Goal: Task Accomplishment & Management: Complete application form

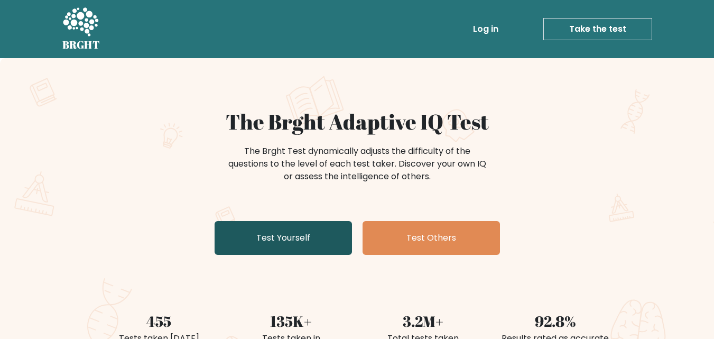
click at [332, 247] on link "Test Yourself" at bounding box center [283, 238] width 137 height 34
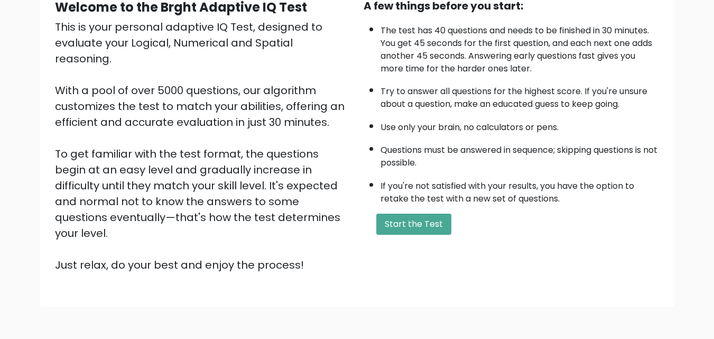
scroll to position [92, 0]
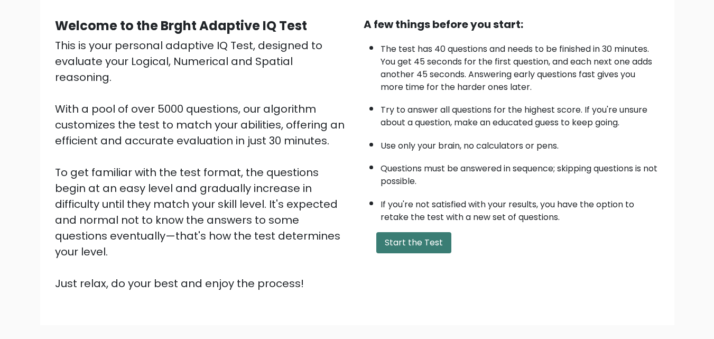
click at [421, 245] on button "Start the Test" at bounding box center [413, 242] width 75 height 21
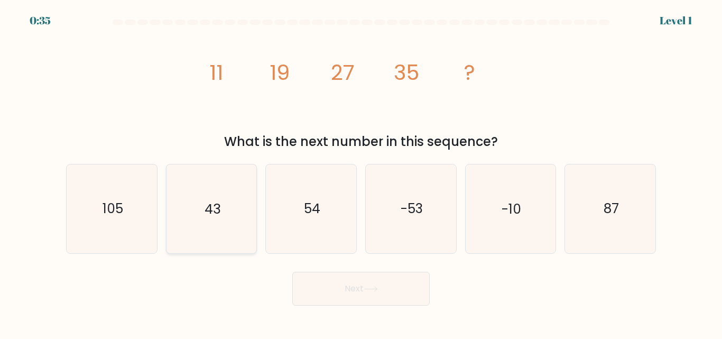
click at [248, 216] on icon "43" at bounding box center [211, 208] width 88 height 88
click at [361, 172] on input "b. 43" at bounding box center [361, 171] width 1 height 3
radio input "true"
click at [412, 285] on button "Next" at bounding box center [360, 289] width 137 height 34
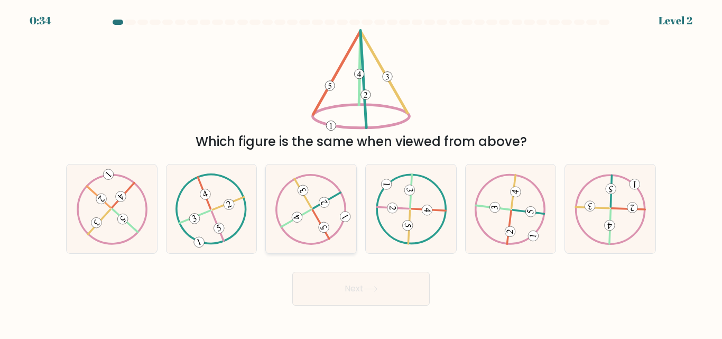
click at [331, 211] on icon at bounding box center [310, 208] width 71 height 71
click at [361, 172] on input "c." at bounding box center [361, 171] width 1 height 3
radio input "true"
click at [400, 281] on button "Next" at bounding box center [360, 289] width 137 height 34
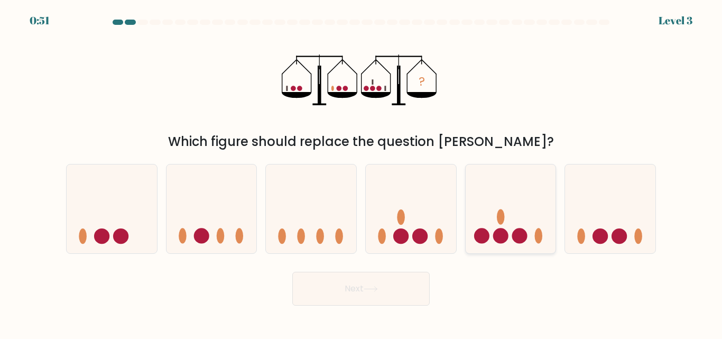
click at [520, 207] on icon at bounding box center [510, 208] width 90 height 74
click at [361, 172] on input "e." at bounding box center [361, 171] width 1 height 3
radio input "true"
click at [390, 284] on button "Next" at bounding box center [360, 289] width 137 height 34
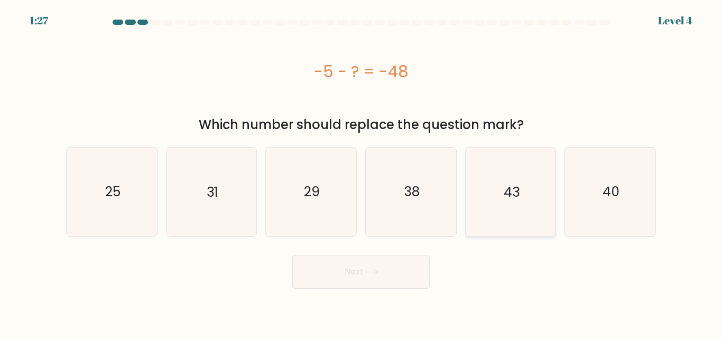
click at [525, 189] on icon "43" at bounding box center [510, 191] width 88 height 88
click at [361, 172] on input "e. 43" at bounding box center [361, 171] width 1 height 3
radio input "true"
click at [392, 268] on button "Next" at bounding box center [360, 272] width 137 height 34
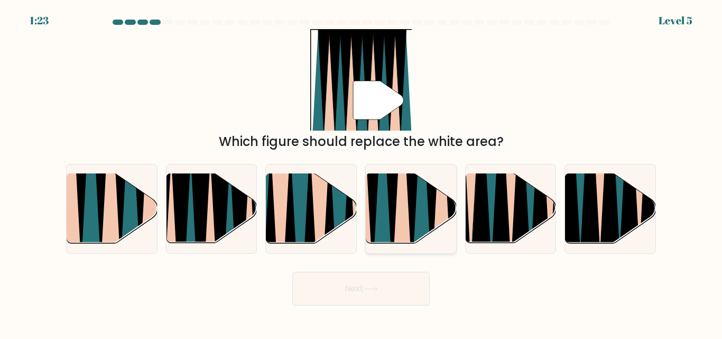
click at [413, 187] on icon at bounding box center [412, 172] width 21 height 181
click at [361, 172] on input "d." at bounding box center [361, 171] width 1 height 3
radio input "true"
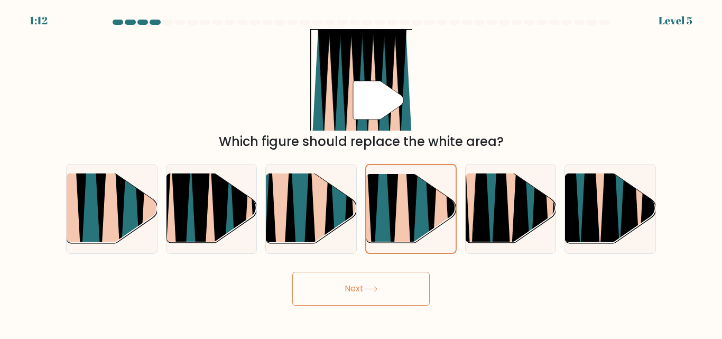
click at [376, 294] on button "Next" at bounding box center [360, 289] width 137 height 34
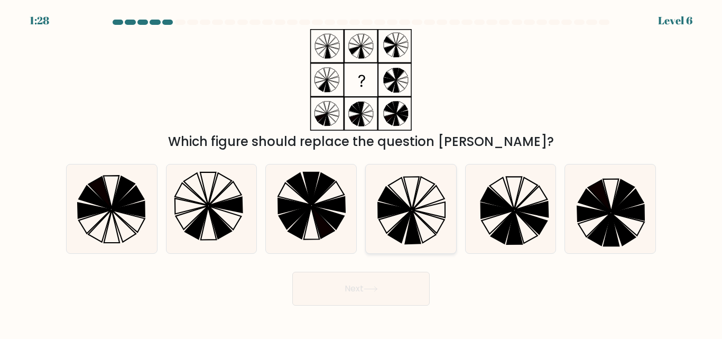
click at [412, 215] on icon at bounding box center [412, 227] width 15 height 33
click at [361, 172] on input "d." at bounding box center [361, 171] width 1 height 3
radio input "true"
click at [398, 290] on button "Next" at bounding box center [360, 289] width 137 height 34
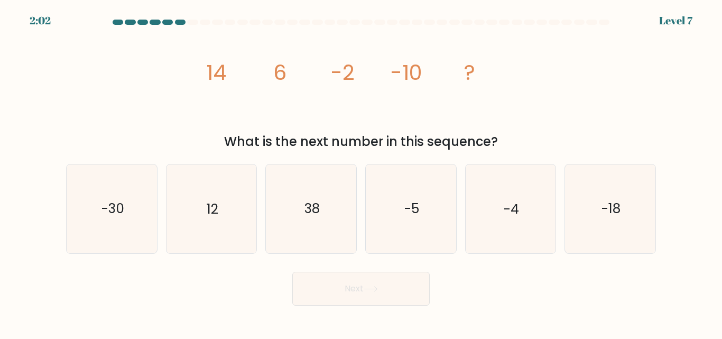
drag, startPoint x: 207, startPoint y: 67, endPoint x: 501, endPoint y: 148, distance: 305.2
click at [501, 148] on div "image/svg+xml 14 6 -2 -10 ? What is the next number in this sequence?" at bounding box center [361, 90] width 602 height 122
click at [229, 78] on icon "image/svg+xml 14 6 -2 -10 ?" at bounding box center [360, 79] width 317 height 101
click at [607, 217] on text "-18" at bounding box center [610, 209] width 19 height 18
click at [361, 172] on input "f. -18" at bounding box center [361, 171] width 1 height 3
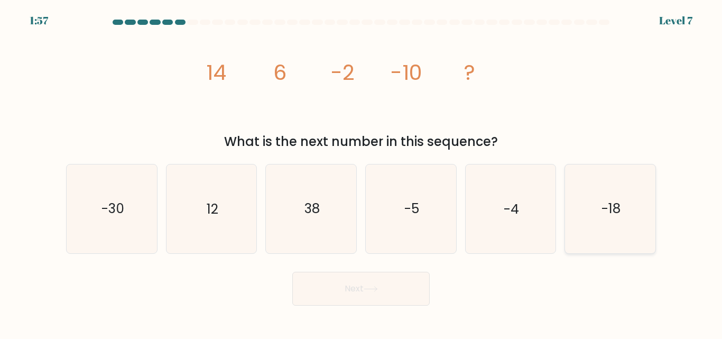
radio input "true"
click at [366, 294] on button "Next" at bounding box center [360, 289] width 137 height 34
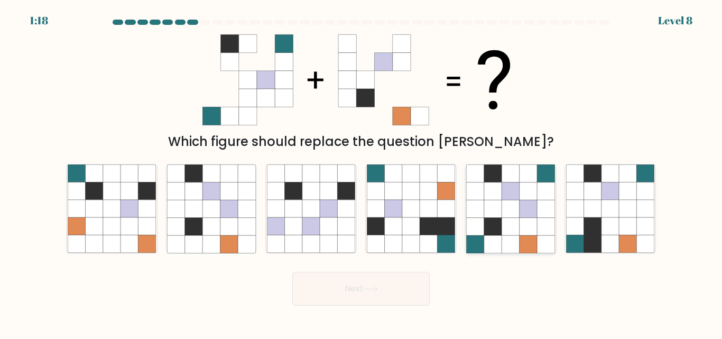
click at [538, 206] on icon at bounding box center [545, 208] width 17 height 17
click at [361, 172] on input "e." at bounding box center [361, 171] width 1 height 3
radio input "true"
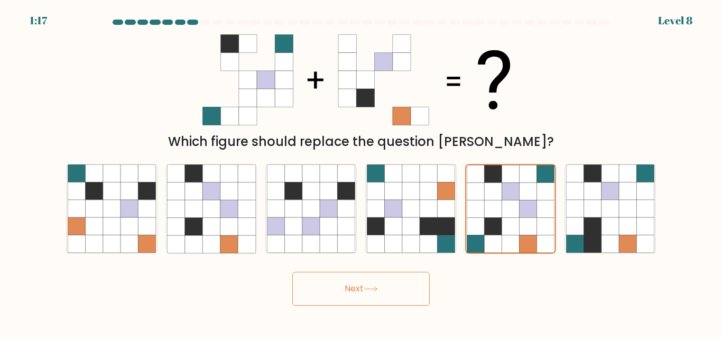
click at [390, 294] on button "Next" at bounding box center [360, 289] width 137 height 34
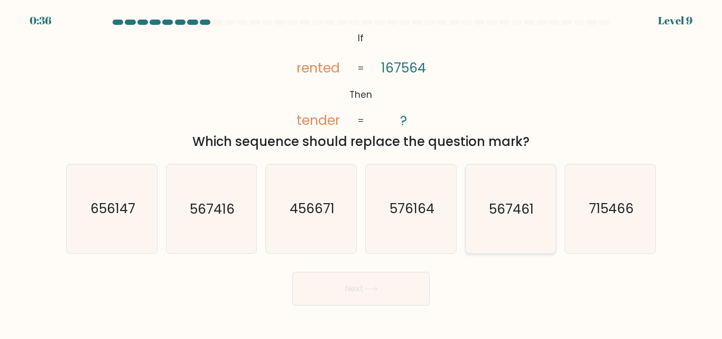
click at [525, 213] on text "567461" at bounding box center [511, 209] width 45 height 18
click at [361, 172] on input "e. 567461" at bounding box center [361, 171] width 1 height 3
radio input "true"
click at [403, 287] on button "Next" at bounding box center [360, 289] width 137 height 34
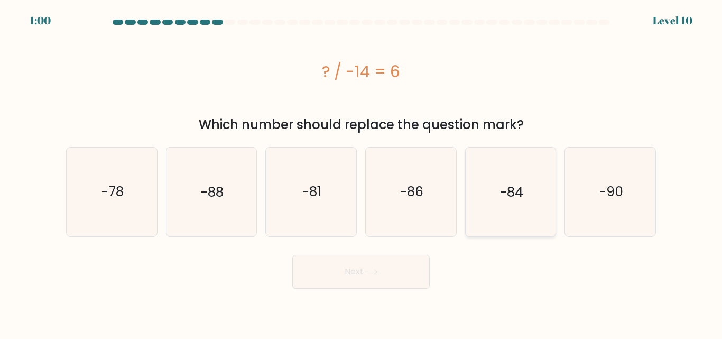
click at [514, 187] on text "-84" at bounding box center [511, 191] width 23 height 18
click at [361, 172] on input "e. -84" at bounding box center [361, 171] width 1 height 3
radio input "true"
click at [375, 272] on icon at bounding box center [370, 271] width 13 height 5
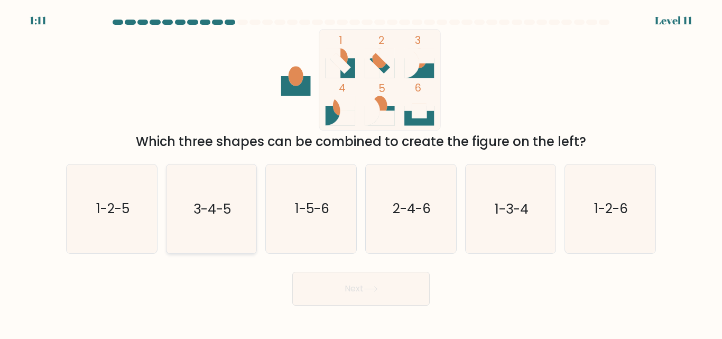
click at [245, 217] on icon "3-4-5" at bounding box center [211, 208] width 88 height 88
click at [361, 172] on input "b. 3-4-5" at bounding box center [361, 171] width 1 height 3
radio input "true"
click at [402, 292] on button "Next" at bounding box center [360, 289] width 137 height 34
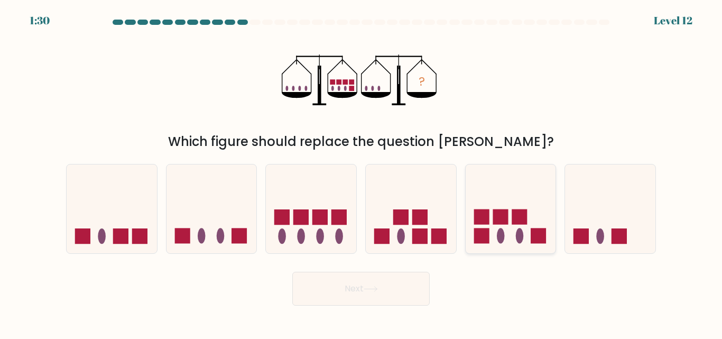
click at [515, 219] on rect at bounding box center [518, 216] width 15 height 15
click at [361, 172] on input "e." at bounding box center [361, 171] width 1 height 3
radio input "true"
click at [388, 291] on button "Next" at bounding box center [360, 289] width 137 height 34
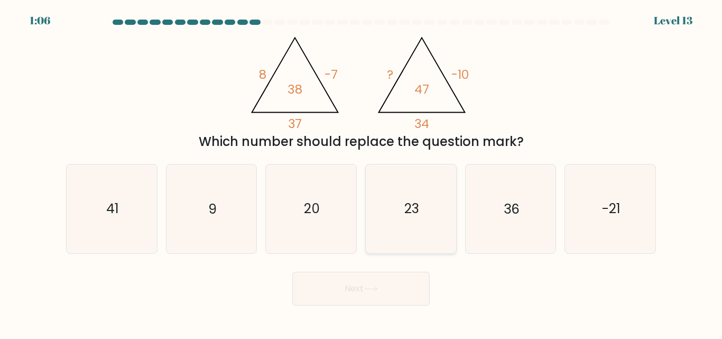
click at [427, 220] on icon "23" at bounding box center [411, 208] width 88 height 88
click at [361, 172] on input "d. 23" at bounding box center [361, 171] width 1 height 3
radio input "true"
click at [386, 292] on button "Next" at bounding box center [360, 289] width 137 height 34
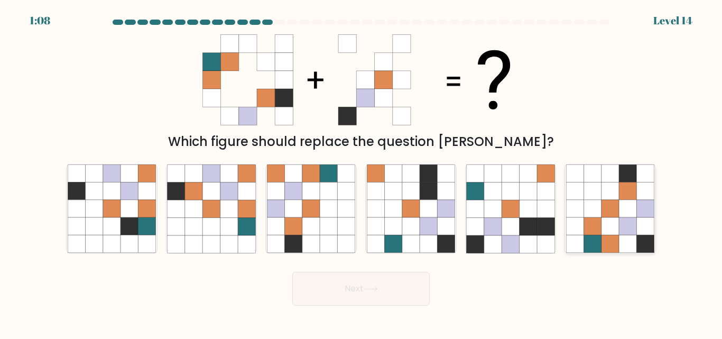
click at [605, 239] on icon at bounding box center [609, 243] width 17 height 17
click at [361, 172] on input "f." at bounding box center [361, 171] width 1 height 3
radio input "true"
click at [407, 291] on button "Next" at bounding box center [360, 289] width 137 height 34
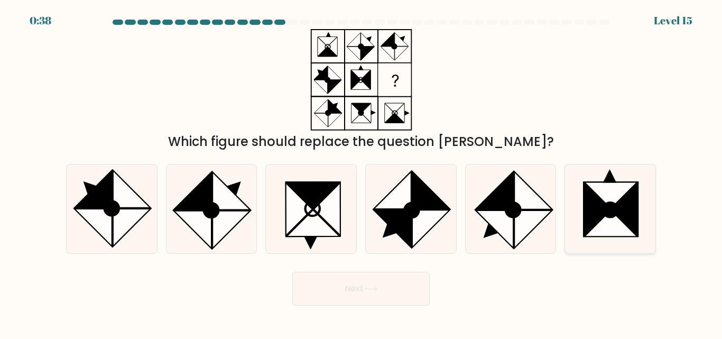
click at [614, 216] on icon at bounding box center [610, 210] width 14 height 14
click at [361, 172] on input "f." at bounding box center [361, 171] width 1 height 3
radio input "true"
click at [392, 284] on button "Next" at bounding box center [360, 289] width 137 height 34
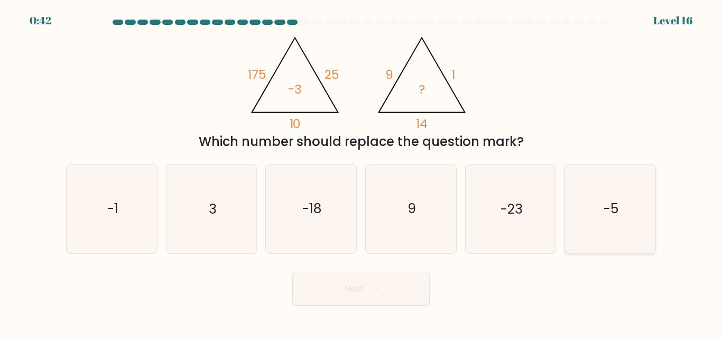
click at [598, 212] on icon "-5" at bounding box center [610, 208] width 88 height 88
click at [361, 172] on input "f. -5" at bounding box center [361, 171] width 1 height 3
radio input "true"
click at [402, 284] on button "Next" at bounding box center [360, 289] width 137 height 34
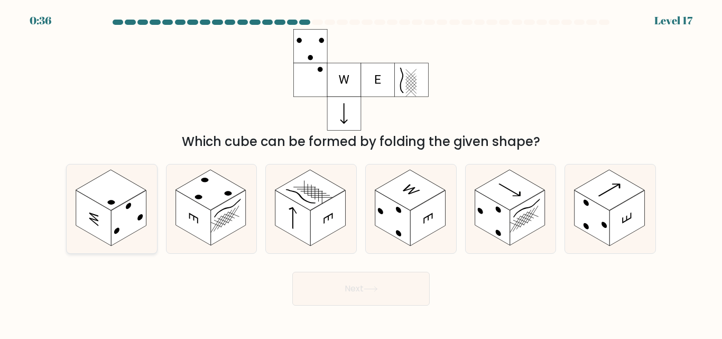
click at [109, 206] on rect at bounding box center [111, 190] width 70 height 40
click at [361, 172] on input "a." at bounding box center [361, 171] width 1 height 3
radio input "true"
click at [341, 279] on button "Next" at bounding box center [360, 289] width 137 height 34
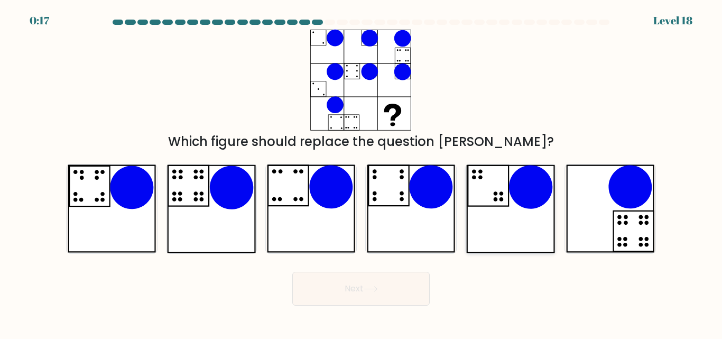
click at [519, 195] on icon at bounding box center [530, 186] width 43 height 43
click at [361, 172] on input "e." at bounding box center [361, 171] width 1 height 3
radio input "true"
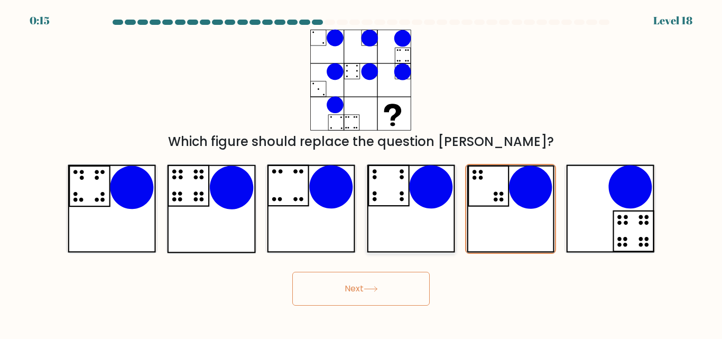
click at [432, 203] on icon at bounding box center [430, 186] width 43 height 43
click at [361, 172] on input "d." at bounding box center [361, 171] width 1 height 3
radio input "true"
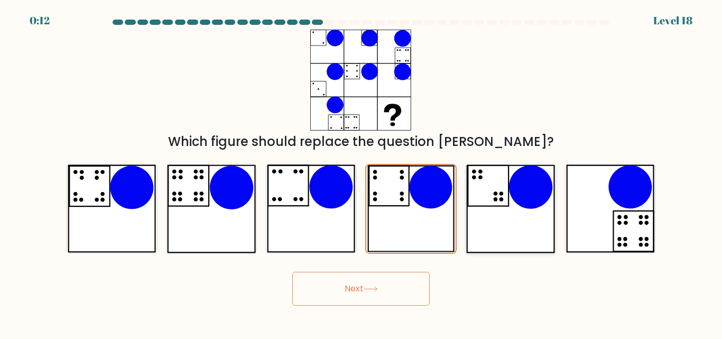
click at [532, 203] on icon at bounding box center [530, 186] width 43 height 43
click at [361, 172] on input "e." at bounding box center [361, 171] width 1 height 3
radio input "true"
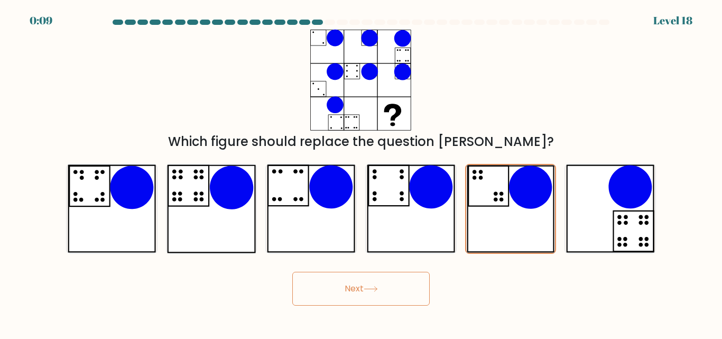
click at [353, 286] on button "Next" at bounding box center [360, 289] width 137 height 34
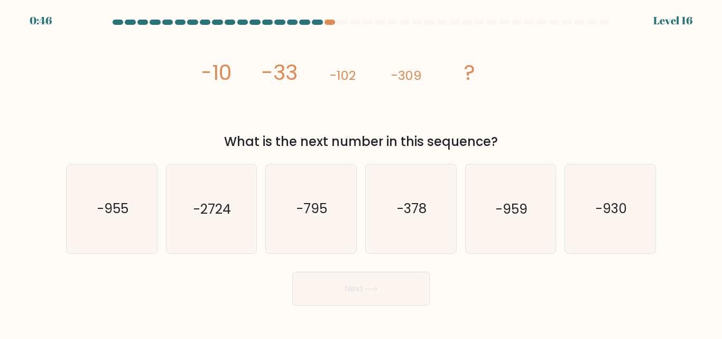
drag, startPoint x: 198, startPoint y: 71, endPoint x: 505, endPoint y: 144, distance: 315.5
click at [505, 144] on div "image/svg+xml -10 -33 -102 -309 ? What is the next number in this sequence?" at bounding box center [361, 90] width 602 height 122
copy div "-10 -33 -102 -309 ? What is the next number in this sequence?"
click at [562, 132] on div "What is the next number in this sequence?" at bounding box center [360, 141] width 577 height 19
click at [586, 210] on icon "-930" at bounding box center [610, 208] width 88 height 88
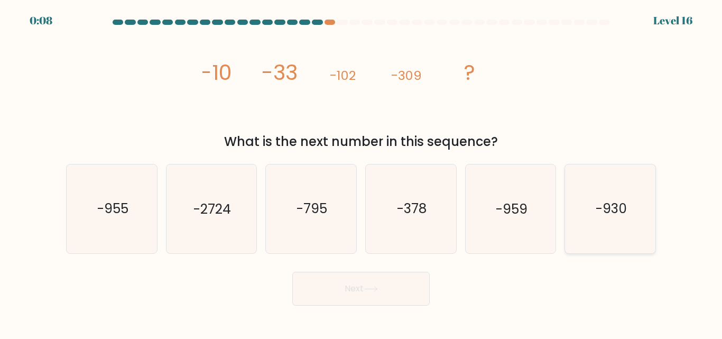
click at [361, 172] on input "f. -930" at bounding box center [361, 171] width 1 height 3
radio input "true"
click at [407, 290] on button "Next" at bounding box center [360, 289] width 137 height 34
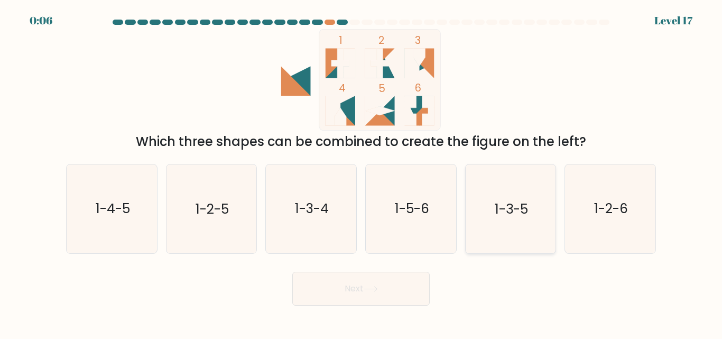
click at [532, 214] on icon "1-3-5" at bounding box center [510, 208] width 88 height 88
click at [361, 172] on input "e. 1-3-5" at bounding box center [361, 171] width 1 height 3
radio input "true"
click at [411, 284] on button "Next" at bounding box center [360, 289] width 137 height 34
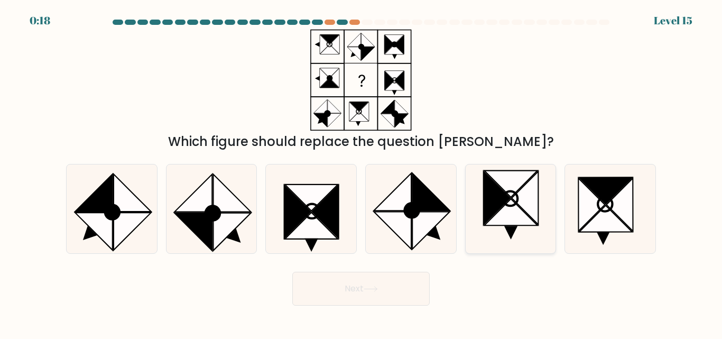
click at [498, 220] on icon at bounding box center [510, 212] width 53 height 26
click at [361, 172] on input "e." at bounding box center [361, 171] width 1 height 3
radio input "true"
drag, startPoint x: 141, startPoint y: 199, endPoint x: 172, endPoint y: 204, distance: 31.6
click at [142, 199] on icon at bounding box center [112, 208] width 88 height 88
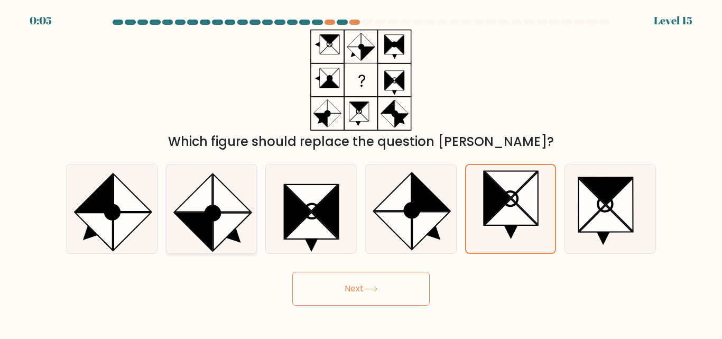
click at [361, 172] on input "a." at bounding box center [361, 171] width 1 height 3
radio input "true"
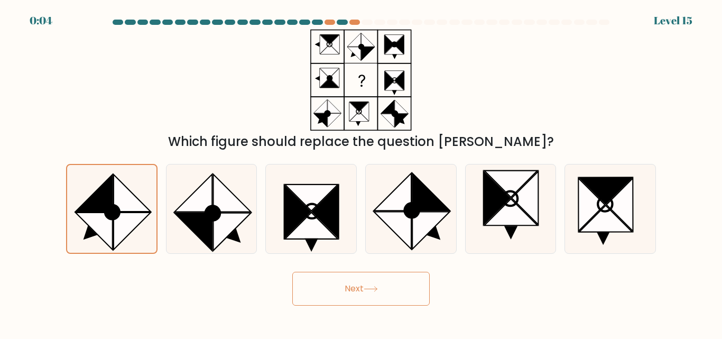
click at [369, 295] on button "Next" at bounding box center [360, 289] width 137 height 34
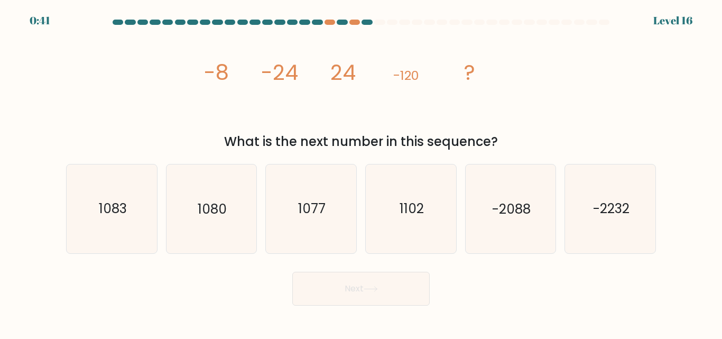
drag, startPoint x: 201, startPoint y: 71, endPoint x: 499, endPoint y: 144, distance: 306.8
click at [499, 144] on div "image/svg+xml -8 -24 24 -120 ? What is the next number in this sequence?" at bounding box center [361, 90] width 602 height 122
copy div "-8 -24 24 -120 ? What is the next number in this sequence?"
click at [334, 107] on icon "image/svg+xml -8 -24 24 -120 ?" at bounding box center [360, 79] width 317 height 101
click at [233, 213] on icon "1080" at bounding box center [211, 208] width 88 height 88
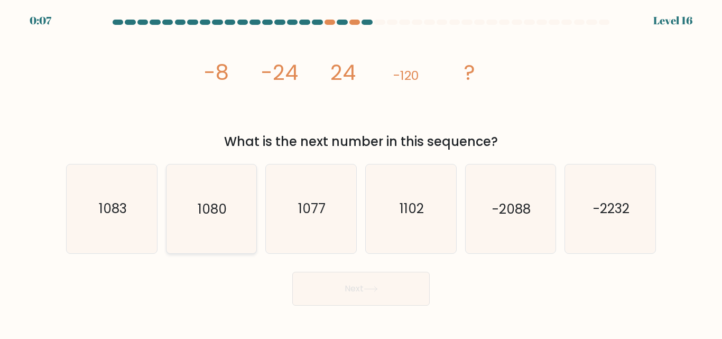
click at [361, 172] on input "b. 1080" at bounding box center [361, 171] width 1 height 3
radio input "true"
click at [407, 286] on button "Next" at bounding box center [360, 289] width 137 height 34
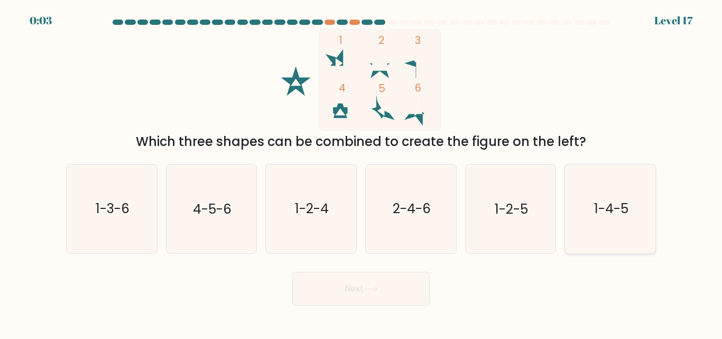
click at [613, 216] on text "1-4-5" at bounding box center [611, 209] width 34 height 18
click at [361, 172] on input "f. 1-4-5" at bounding box center [361, 171] width 1 height 3
radio input "true"
click at [397, 285] on button "Next" at bounding box center [360, 289] width 137 height 34
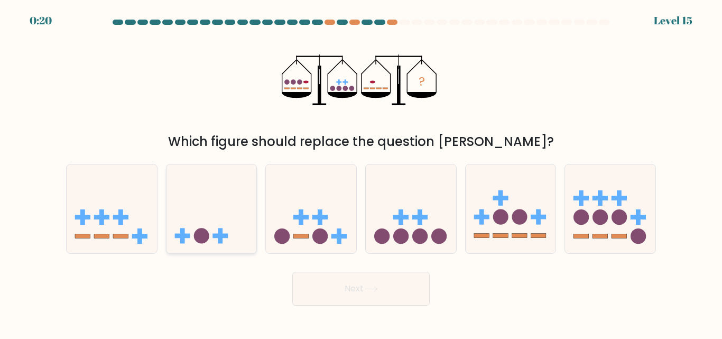
drag, startPoint x: 231, startPoint y: 191, endPoint x: 236, endPoint y: 188, distance: 5.9
click at [235, 189] on icon at bounding box center [211, 208] width 90 height 74
click at [361, 172] on input "b." at bounding box center [361, 171] width 1 height 3
radio input "true"
click at [383, 292] on button "Next" at bounding box center [360, 289] width 137 height 34
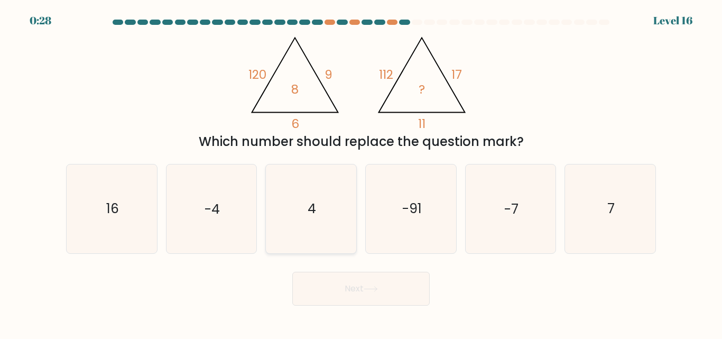
click at [311, 209] on text "4" at bounding box center [311, 209] width 8 height 18
click at [361, 172] on input "c. 4" at bounding box center [361, 171] width 1 height 3
radio input "true"
drag, startPoint x: 362, startPoint y: 283, endPoint x: 369, endPoint y: 283, distance: 7.4
click at [362, 284] on button "Next" at bounding box center [360, 289] width 137 height 34
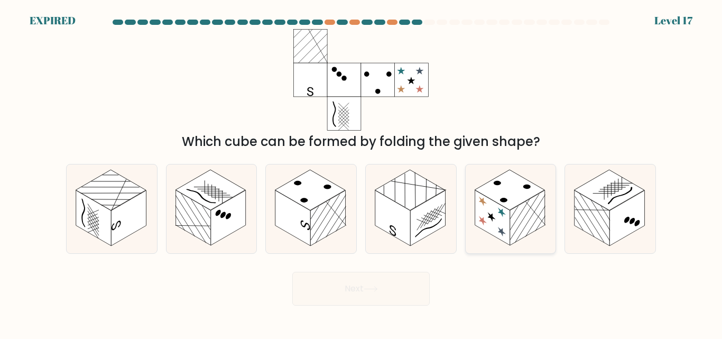
click at [508, 221] on rect at bounding box center [491, 217] width 35 height 55
click at [361, 172] on input "e." at bounding box center [361, 171] width 1 height 3
radio input "true"
click at [363, 297] on div "Next" at bounding box center [361, 285] width 602 height 39
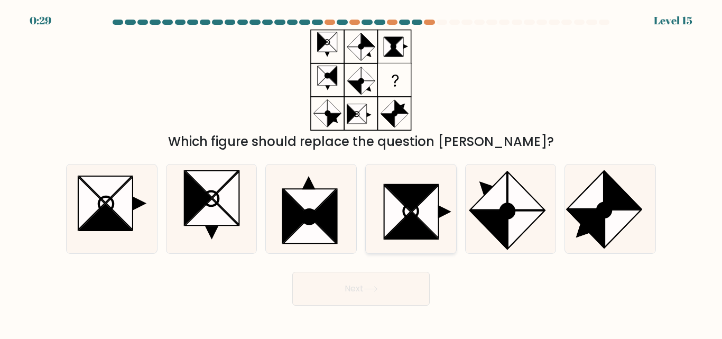
click at [417, 209] on icon at bounding box center [410, 211] width 14 height 14
click at [361, 172] on input "d." at bounding box center [361, 171] width 1 height 3
radio input "true"
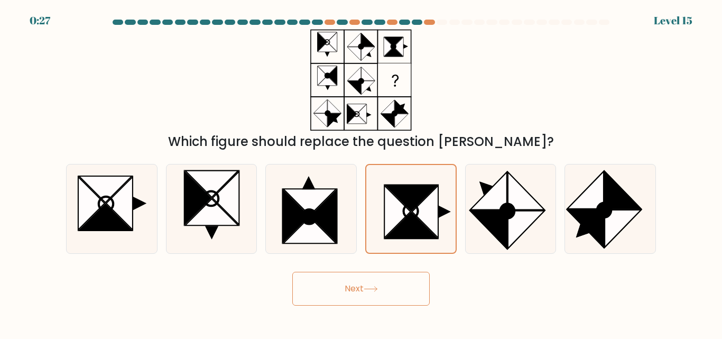
click at [397, 284] on button "Next" at bounding box center [360, 289] width 137 height 34
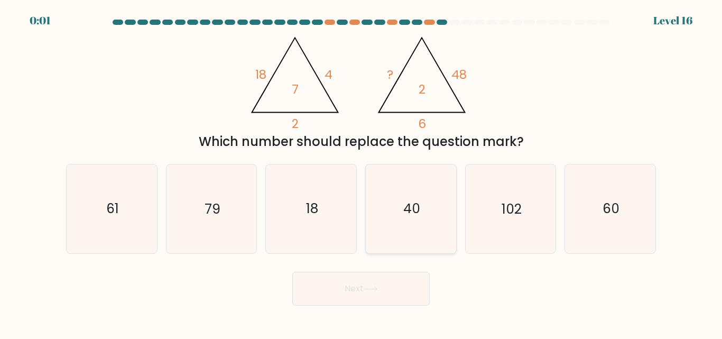
click at [435, 222] on icon "40" at bounding box center [411, 208] width 88 height 88
click at [361, 172] on input "d. 40" at bounding box center [361, 171] width 1 height 3
radio input "true"
click at [393, 293] on div "Next" at bounding box center [361, 285] width 602 height 39
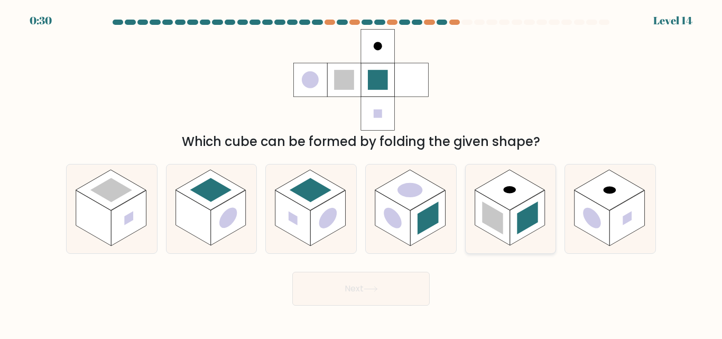
click at [516, 194] on rect at bounding box center [509, 190] width 70 height 40
click at [361, 172] on input "e." at bounding box center [361, 171] width 1 height 3
radio input "true"
click at [399, 286] on button "Next" at bounding box center [360, 289] width 137 height 34
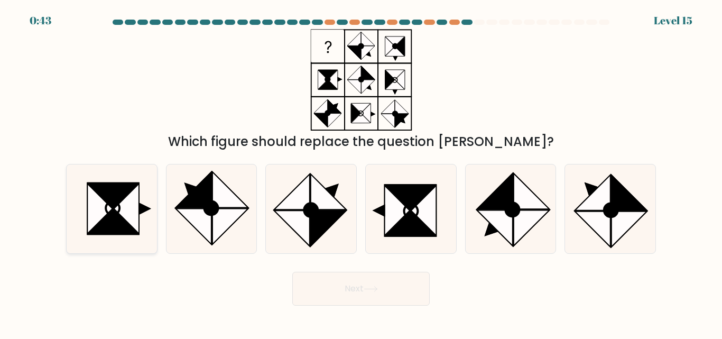
click at [124, 205] on icon at bounding box center [126, 209] width 25 height 50
click at [361, 172] on input "a." at bounding box center [361, 171] width 1 height 3
radio input "true"
click at [336, 281] on button "Next" at bounding box center [360, 289] width 137 height 34
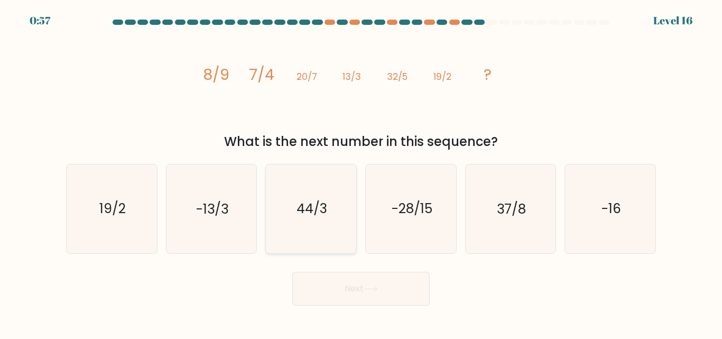
click at [321, 204] on text "44/3" at bounding box center [311, 209] width 31 height 18
click at [361, 172] on input "c. 44/3" at bounding box center [361, 171] width 1 height 3
radio input "true"
click at [365, 282] on button "Next" at bounding box center [360, 289] width 137 height 34
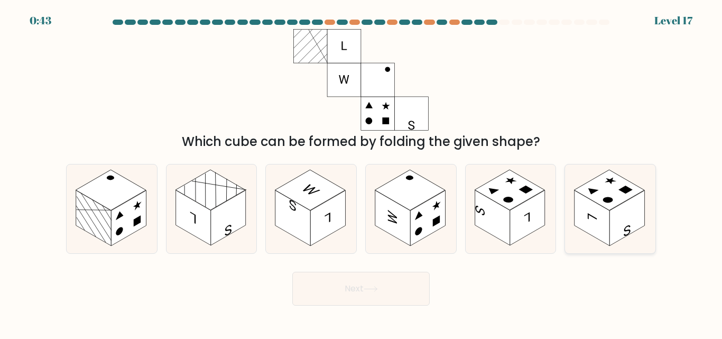
click at [602, 195] on rect at bounding box center [609, 190] width 70 height 40
click at [361, 172] on input "f." at bounding box center [361, 171] width 1 height 3
radio input "true"
click at [392, 290] on button "Next" at bounding box center [360, 289] width 137 height 34
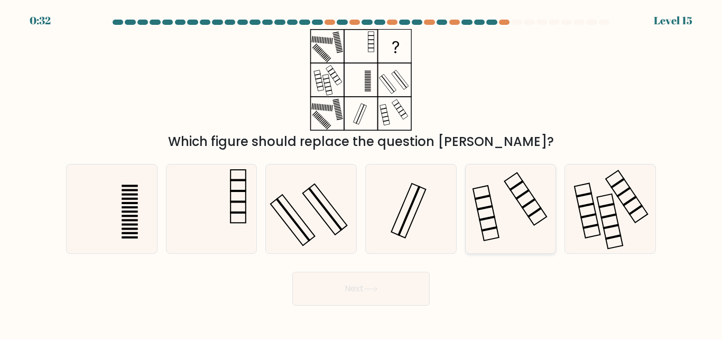
click at [517, 208] on icon at bounding box center [510, 208] width 88 height 88
click at [361, 172] on input "e." at bounding box center [361, 171] width 1 height 3
radio input "true"
click at [354, 275] on button "Next" at bounding box center [360, 289] width 137 height 34
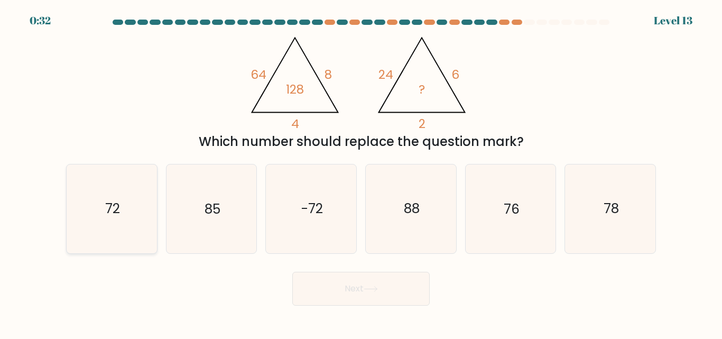
click at [127, 197] on icon "72" at bounding box center [112, 208] width 88 height 88
click at [361, 172] on input "a. 72" at bounding box center [361, 171] width 1 height 3
radio input "true"
click at [343, 279] on button "Next" at bounding box center [360, 289] width 137 height 34
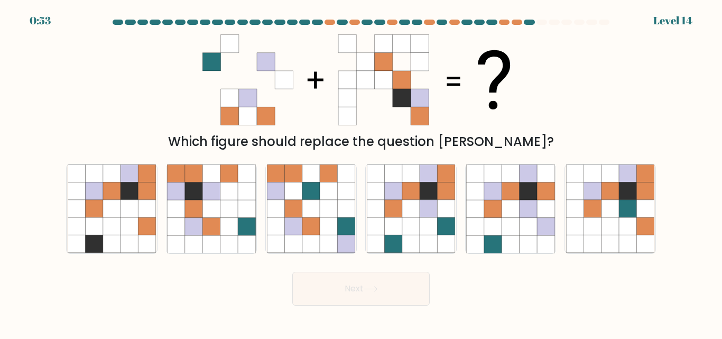
drag, startPoint x: 61, startPoint y: 251, endPoint x: 61, endPoint y: 239, distance: 12.2
click at [61, 246] on div "a. b. c." at bounding box center [361, 204] width 602 height 98
click at [85, 231] on icon at bounding box center [76, 226] width 17 height 17
click at [361, 172] on input "a." at bounding box center [361, 171] width 1 height 3
radio input "true"
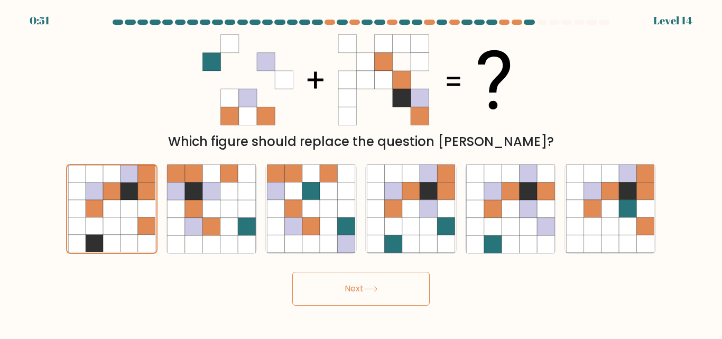
click at [318, 285] on button "Next" at bounding box center [360, 289] width 137 height 34
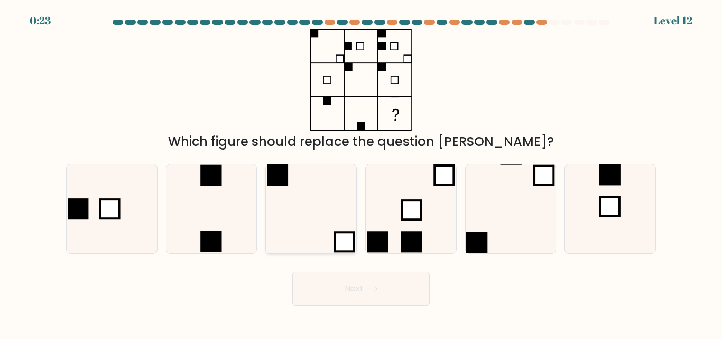
click at [331, 199] on icon at bounding box center [311, 208] width 88 height 88
click at [361, 172] on input "c." at bounding box center [361, 171] width 1 height 3
radio input "true"
click at [398, 286] on button "Next" at bounding box center [360, 289] width 137 height 34
click at [369, 286] on icon at bounding box center [371, 289] width 14 height 6
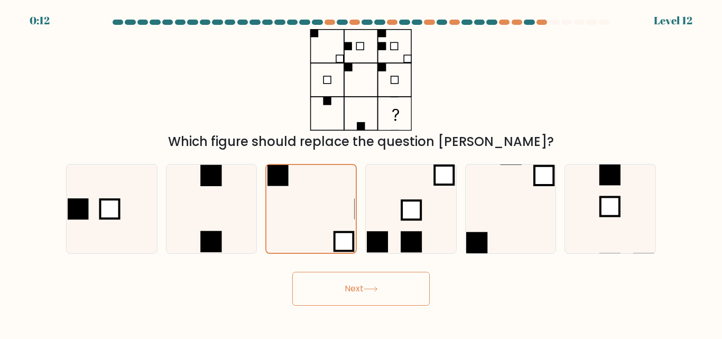
click at [396, 293] on button "Next" at bounding box center [360, 289] width 137 height 34
click at [397, 292] on button "Next" at bounding box center [360, 289] width 137 height 34
click at [396, 291] on button "Next" at bounding box center [360, 289] width 137 height 34
click at [396, 290] on button "Next" at bounding box center [360, 289] width 137 height 34
click at [277, 139] on div "Which figure should replace the question mark?" at bounding box center [360, 141] width 577 height 19
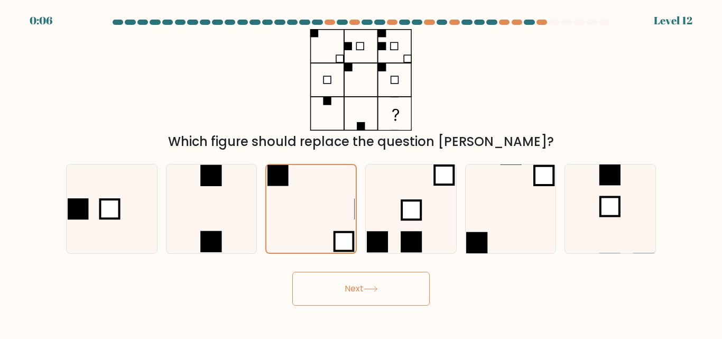
click at [361, 293] on button "Next" at bounding box center [360, 289] width 137 height 34
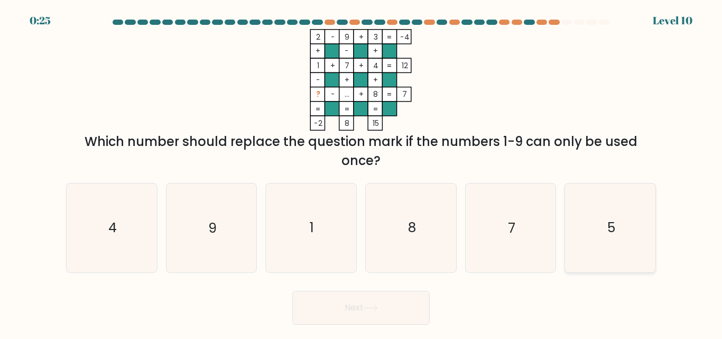
click at [620, 240] on icon "5" at bounding box center [610, 227] width 88 height 88
click at [361, 172] on input "f. 5" at bounding box center [361, 171] width 1 height 3
radio input "true"
click at [394, 303] on button "Next" at bounding box center [360, 308] width 137 height 34
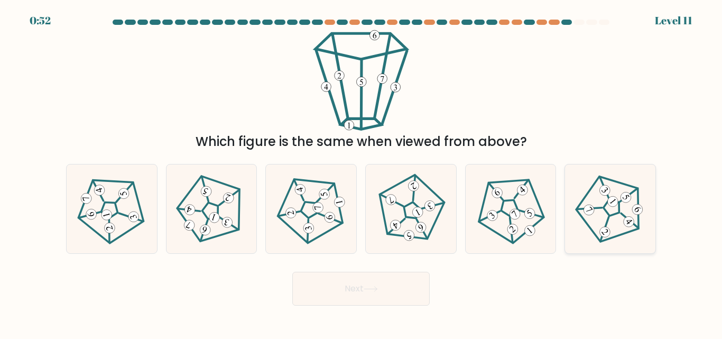
click at [625, 211] on icon at bounding box center [610, 208] width 71 height 71
click at [361, 172] on input "f." at bounding box center [361, 171] width 1 height 3
radio input "true"
click at [390, 279] on button "Next" at bounding box center [360, 289] width 137 height 34
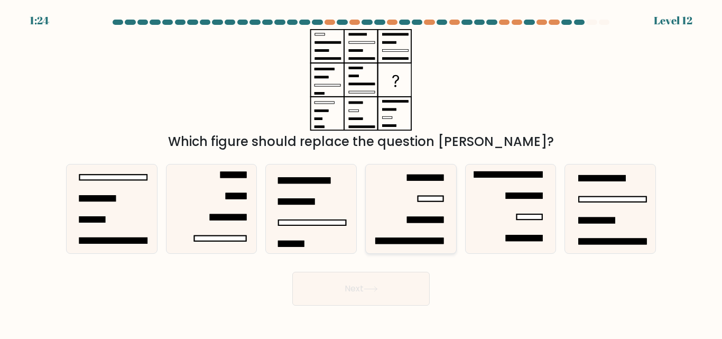
click at [412, 197] on icon at bounding box center [411, 208] width 88 height 88
click at [361, 172] on input "d." at bounding box center [361, 171] width 1 height 3
radio input "true"
click at [379, 285] on button "Next" at bounding box center [360, 289] width 137 height 34
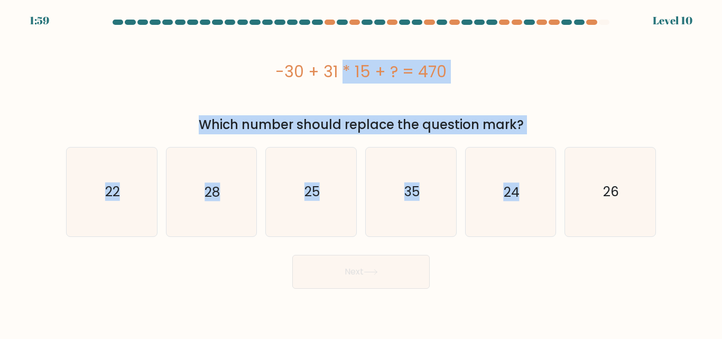
drag, startPoint x: 276, startPoint y: 71, endPoint x: 532, endPoint y: 138, distance: 264.8
click at [532, 138] on form "a." at bounding box center [361, 154] width 722 height 269
copy form "-30 + 31 * 15 + ? = 470 Which number should replace the question mark? a. 22 b.…"
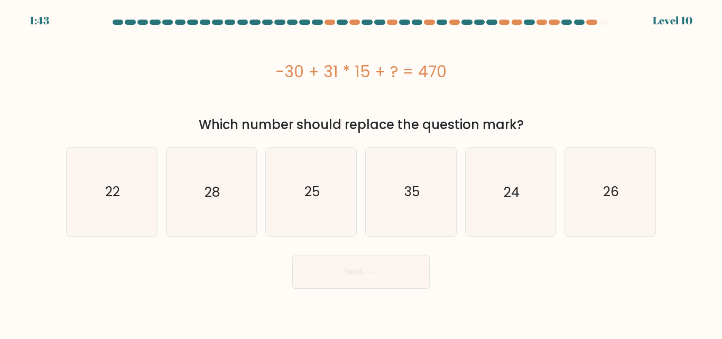
click at [223, 257] on div "Next" at bounding box center [361, 268] width 602 height 39
click at [405, 199] on text "35" at bounding box center [411, 191] width 15 height 18
click at [361, 172] on input "d. 35" at bounding box center [361, 171] width 1 height 3
radio input "true"
click at [362, 273] on button "Next" at bounding box center [360, 272] width 137 height 34
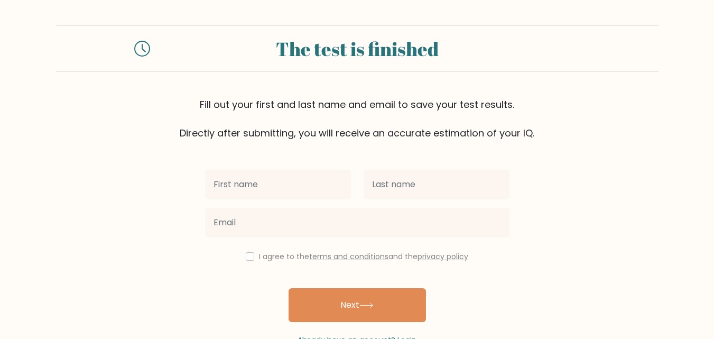
click at [315, 188] on input "text" at bounding box center [278, 185] width 146 height 30
click at [283, 185] on input "Christopher Odhiambo" at bounding box center [278, 185] width 146 height 30
click at [283, 185] on input "[PERSON_NAME]" at bounding box center [278, 185] width 146 height 30
type input "[PERSON_NAME]"
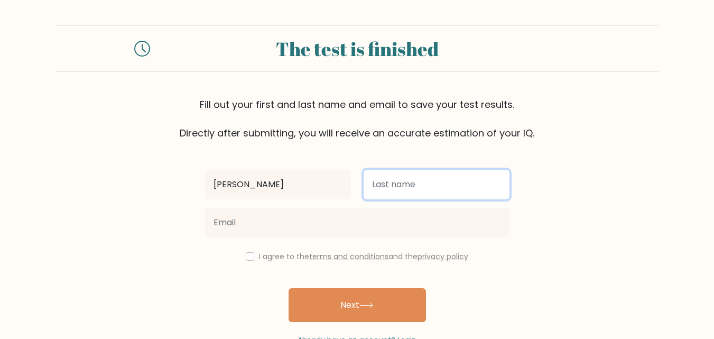
click at [431, 192] on input "text" at bounding box center [437, 185] width 146 height 30
paste input "Odhiambo"
type input "Odhiambo"
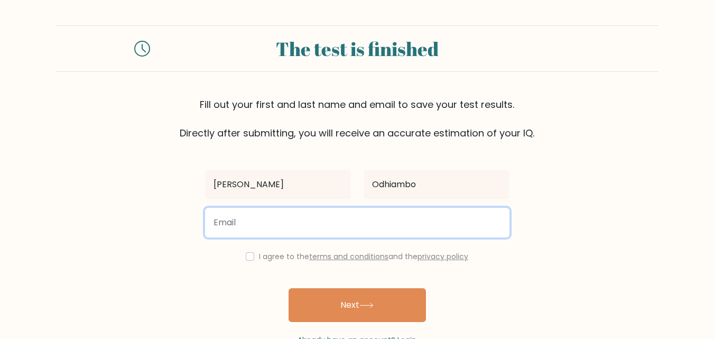
click at [369, 229] on input "email" at bounding box center [357, 223] width 304 height 30
type input "macochrischris@gmail.com"
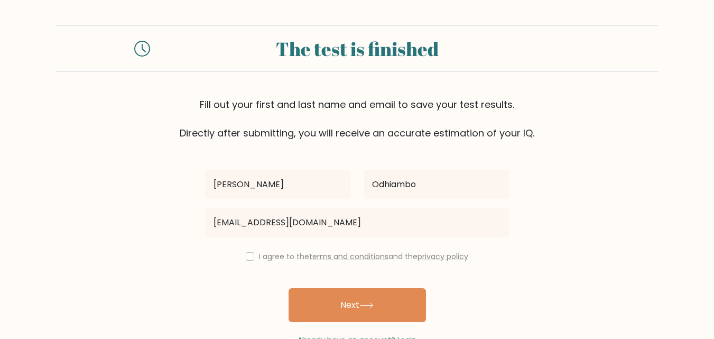
click at [400, 256] on label "I agree to the terms and conditions and the privacy policy" at bounding box center [363, 256] width 209 height 11
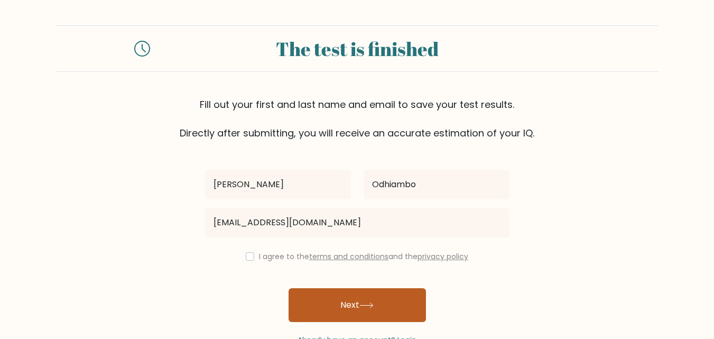
click at [395, 302] on button "Next" at bounding box center [356, 305] width 137 height 34
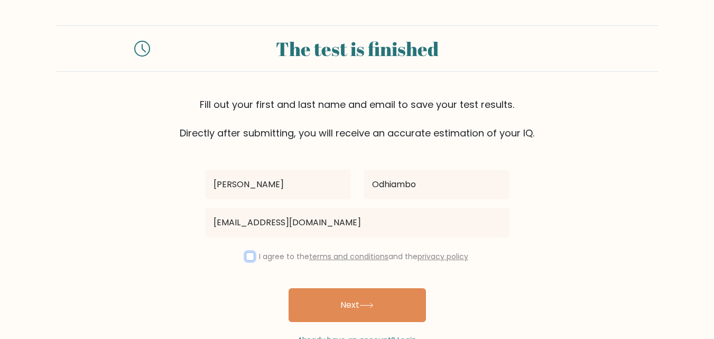
click at [246, 254] on input "checkbox" at bounding box center [250, 256] width 8 height 8
checkbox input "true"
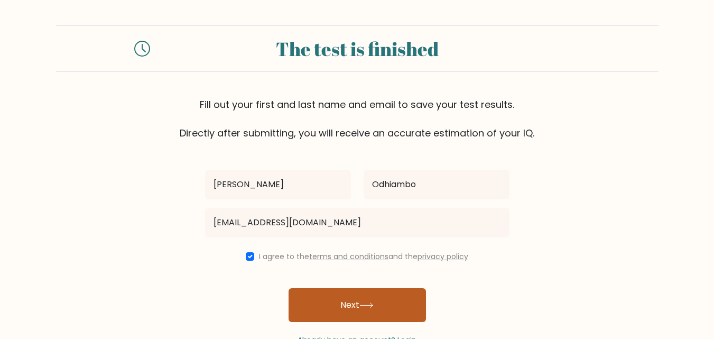
click at [336, 297] on button "Next" at bounding box center [356, 305] width 137 height 34
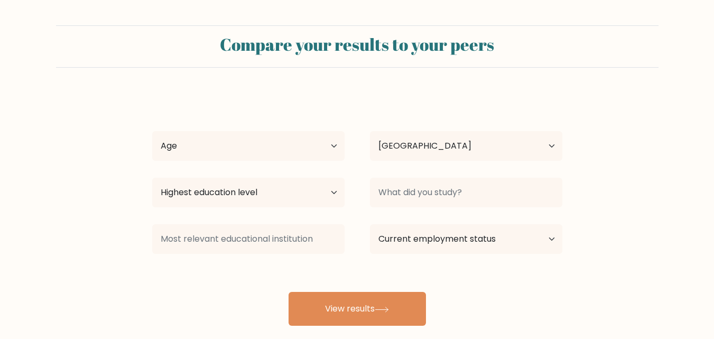
select select "US"
click at [330, 146] on select "Age Under [DEMOGRAPHIC_DATA] [DEMOGRAPHIC_DATA] [DEMOGRAPHIC_DATA] [DEMOGRAPHIC…" at bounding box center [248, 146] width 192 height 30
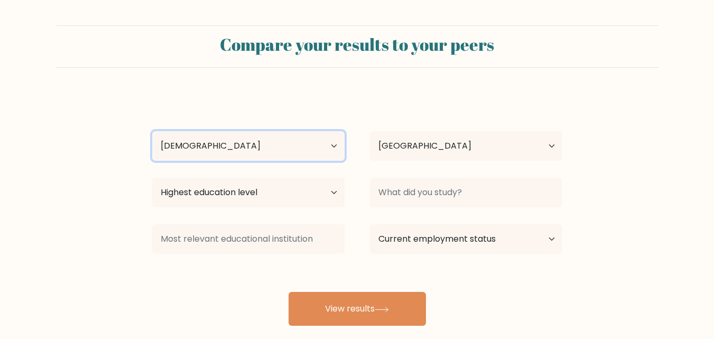
click at [152, 131] on select "Age Under [DEMOGRAPHIC_DATA] [DEMOGRAPHIC_DATA] [DEMOGRAPHIC_DATA] [DEMOGRAPHIC…" at bounding box center [248, 146] width 192 height 30
click at [333, 144] on select "Age Under [DEMOGRAPHIC_DATA] [DEMOGRAPHIC_DATA] [DEMOGRAPHIC_DATA] [DEMOGRAPHIC…" at bounding box center [248, 146] width 192 height 30
select select "25_34"
click at [152, 131] on select "Age Under [DEMOGRAPHIC_DATA] [DEMOGRAPHIC_DATA] [DEMOGRAPHIC_DATA] [DEMOGRAPHIC…" at bounding box center [248, 146] width 192 height 30
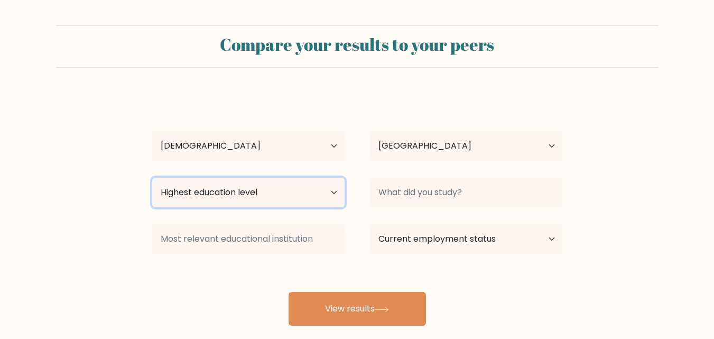
click at [333, 190] on select "Highest education level No schooling Primary Lower Secondary Upper Secondary Oc…" at bounding box center [248, 193] width 192 height 30
select select "bachelors_degree"
click at [152, 178] on select "Highest education level No schooling Primary Lower Secondary Upper Secondary Oc…" at bounding box center [248, 193] width 192 height 30
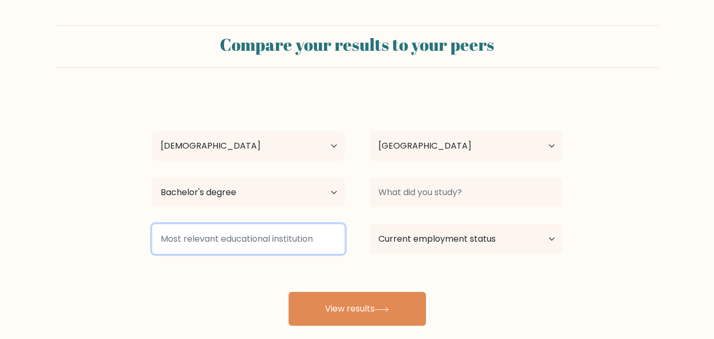
click at [319, 243] on input at bounding box center [248, 239] width 192 height 30
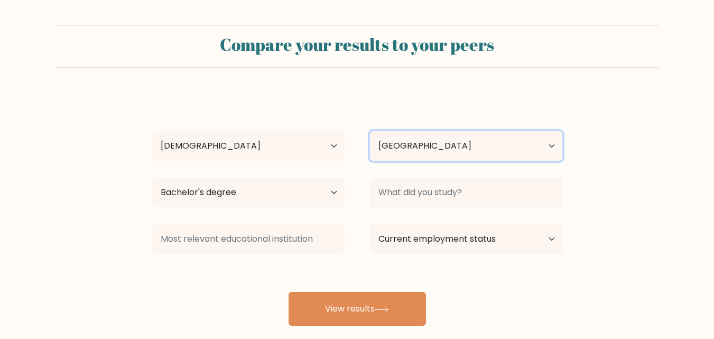
click at [427, 150] on select "Country [GEOGRAPHIC_DATA] [GEOGRAPHIC_DATA] [GEOGRAPHIC_DATA] [US_STATE] [GEOGR…" at bounding box center [466, 146] width 192 height 30
click at [581, 135] on form "Compare your results to your peers [PERSON_NAME] Age Under [DEMOGRAPHIC_DATA] […" at bounding box center [357, 175] width 714 height 300
click at [549, 147] on select "Country [GEOGRAPHIC_DATA] [GEOGRAPHIC_DATA] [GEOGRAPHIC_DATA] [US_STATE] [GEOGR…" at bounding box center [466, 146] width 192 height 30
select select "KE"
click at [370, 131] on select "Country [GEOGRAPHIC_DATA] [GEOGRAPHIC_DATA] [GEOGRAPHIC_DATA] [US_STATE] [GEOGR…" at bounding box center [466, 146] width 192 height 30
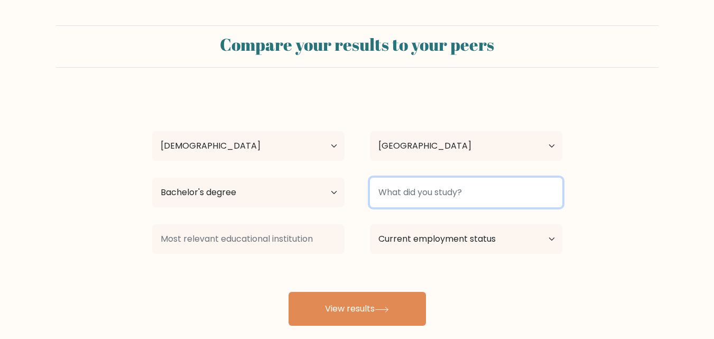
click at [480, 195] on input at bounding box center [466, 193] width 192 height 30
click at [532, 194] on input at bounding box center [466, 193] width 192 height 30
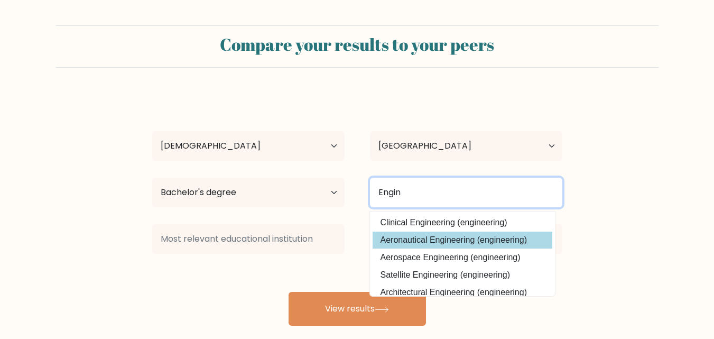
type input "Engin"
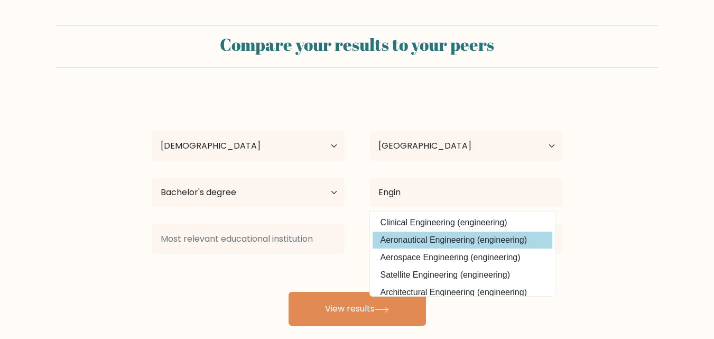
click at [454, 238] on div "[PERSON_NAME] Age Under [DEMOGRAPHIC_DATA] [DEMOGRAPHIC_DATA] [DEMOGRAPHIC_DATA…" at bounding box center [357, 209] width 423 height 232
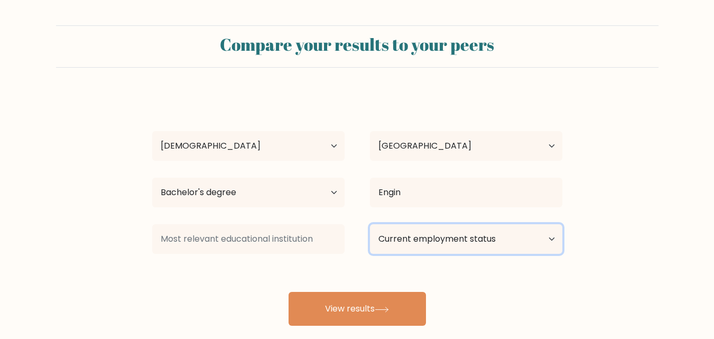
click at [431, 247] on select "Current employment status Employed Student Retired Other / prefer not to answer" at bounding box center [466, 239] width 192 height 30
select select "employed"
click at [370, 224] on select "Current employment status Employed Student Retired Other / prefer not to answer" at bounding box center [466, 239] width 192 height 30
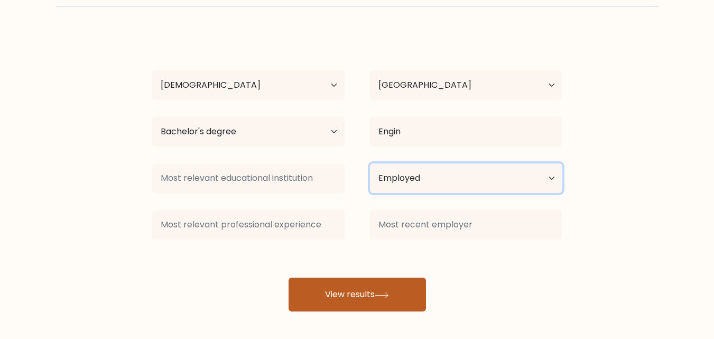
scroll to position [62, 0]
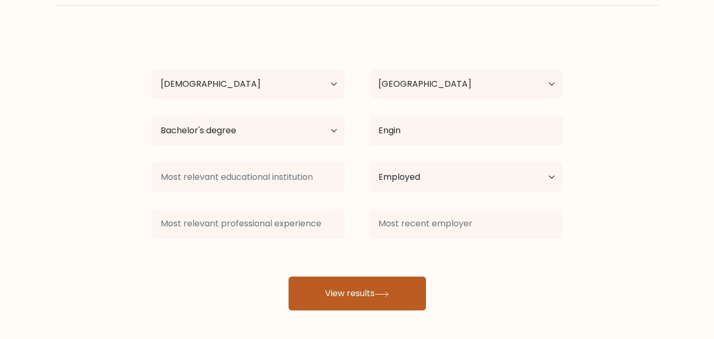
click at [388, 291] on button "View results" at bounding box center [356, 293] width 137 height 34
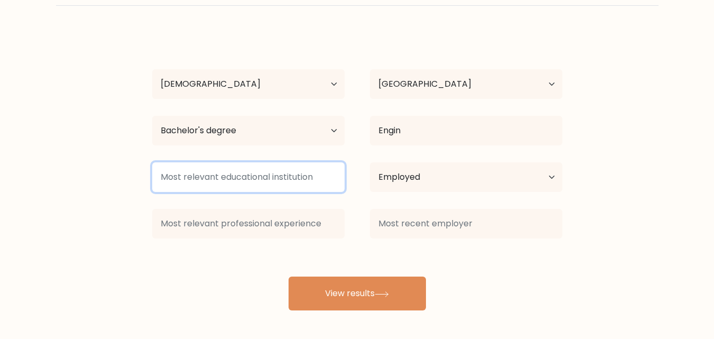
click at [266, 175] on input at bounding box center [248, 177] width 192 height 30
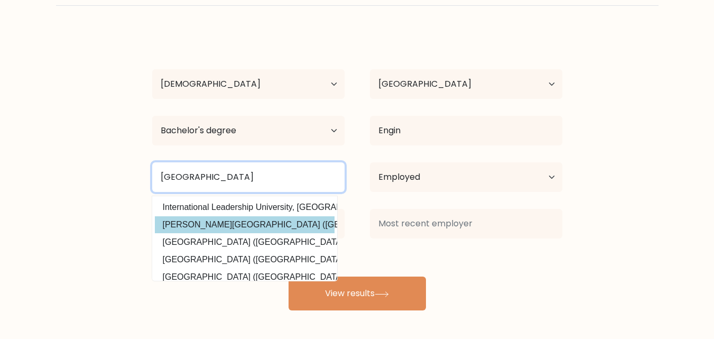
type input "[GEOGRAPHIC_DATA]"
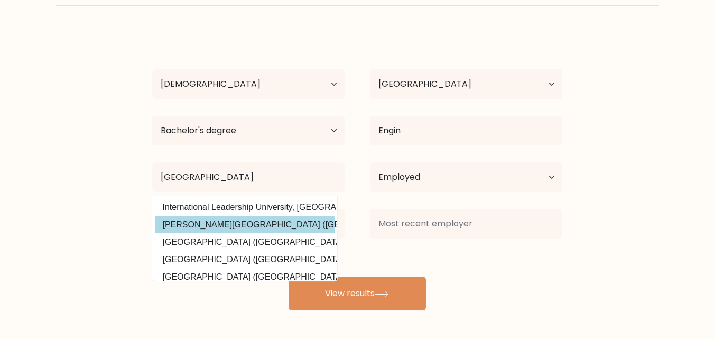
click at [265, 217] on div "[PERSON_NAME] Age Under [DEMOGRAPHIC_DATA] [DEMOGRAPHIC_DATA] [DEMOGRAPHIC_DATA…" at bounding box center [357, 170] width 423 height 279
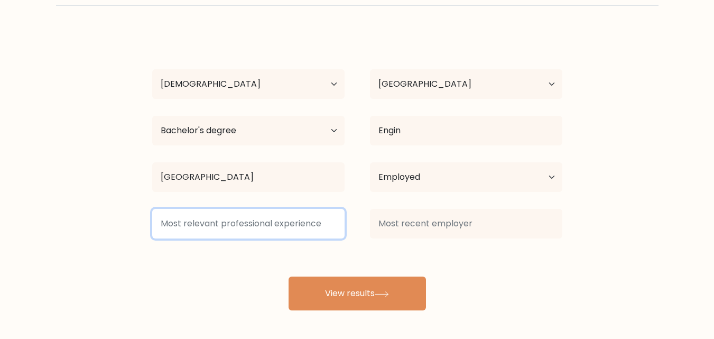
click at [311, 228] on input at bounding box center [248, 224] width 192 height 30
click at [340, 222] on input at bounding box center [248, 224] width 192 height 30
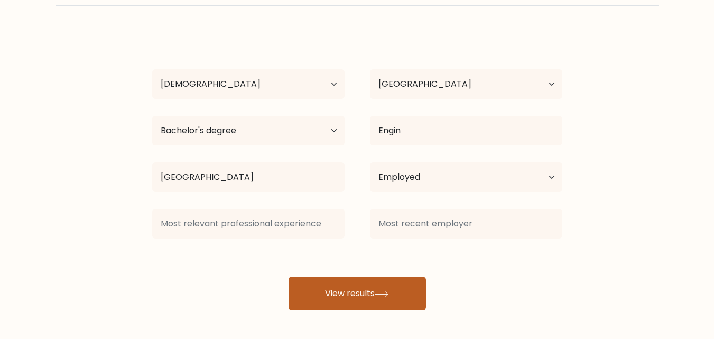
click at [392, 290] on button "View results" at bounding box center [356, 293] width 137 height 34
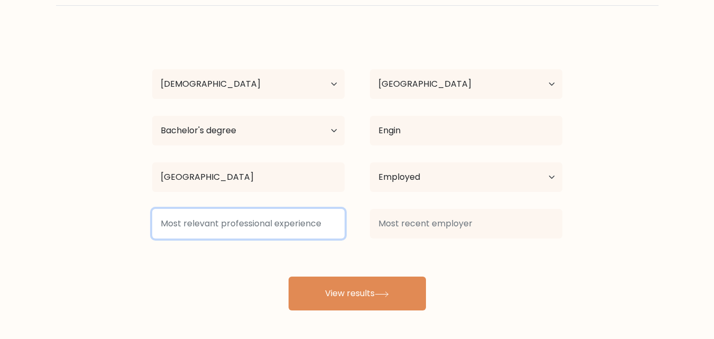
click at [297, 227] on input at bounding box center [248, 224] width 192 height 30
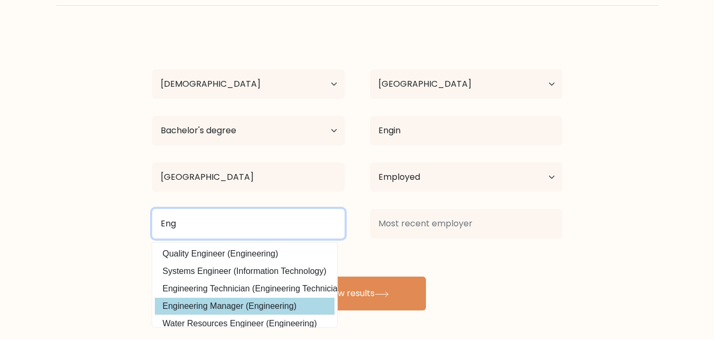
type input "Eng"
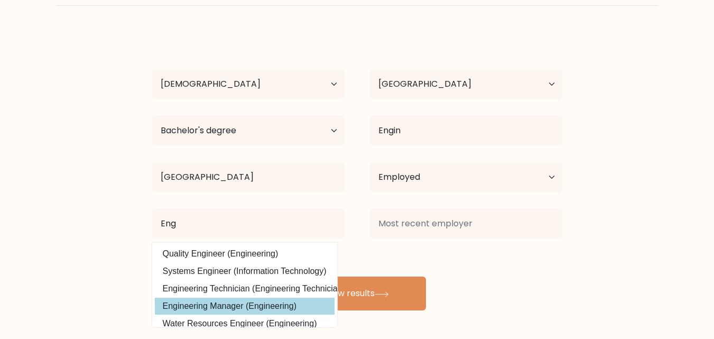
click at [217, 299] on div "[PERSON_NAME] Age Under [DEMOGRAPHIC_DATA] [DEMOGRAPHIC_DATA] [DEMOGRAPHIC_DATA…" at bounding box center [357, 170] width 423 height 279
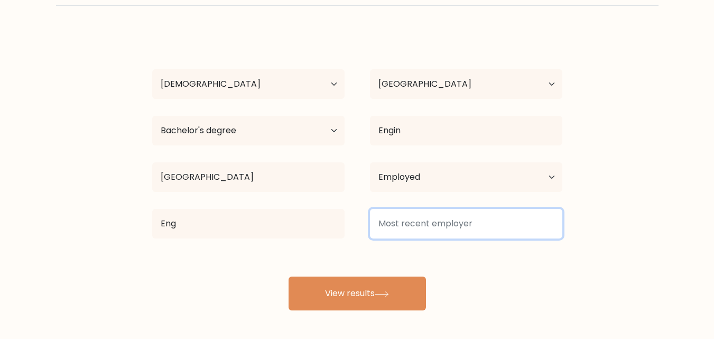
click at [447, 215] on input at bounding box center [466, 224] width 192 height 30
click at [442, 226] on input at bounding box center [466, 224] width 192 height 30
type input "s"
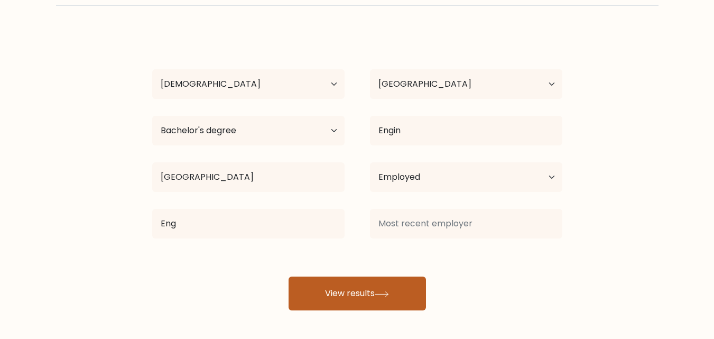
click at [394, 286] on button "View results" at bounding box center [356, 293] width 137 height 34
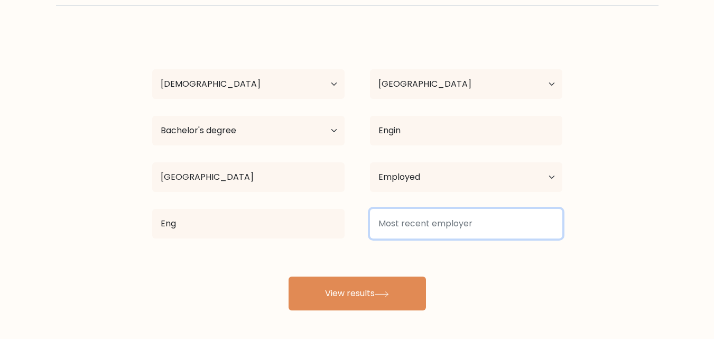
click at [439, 221] on input at bounding box center [466, 224] width 192 height 30
type input "N/A"
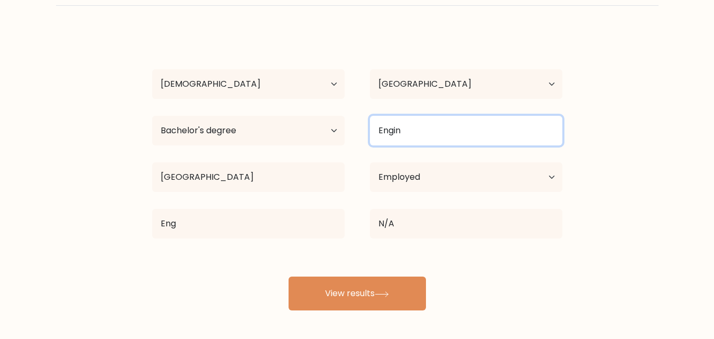
click at [433, 135] on input "Engin" at bounding box center [466, 131] width 192 height 30
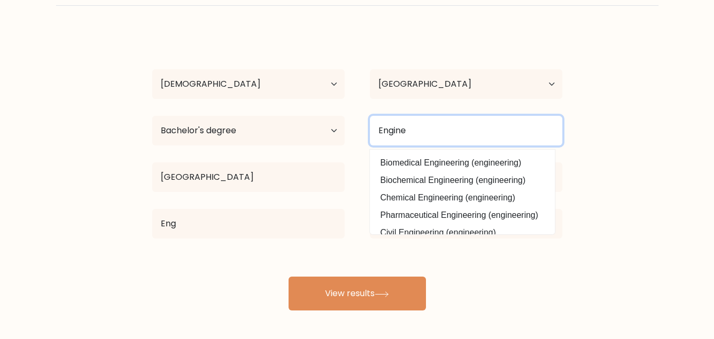
scroll to position [95, 0]
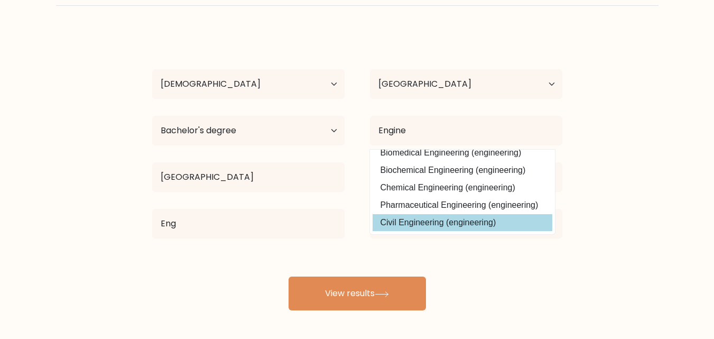
click at [476, 214] on option "Civil Engineering (engineering)" at bounding box center [462, 222] width 180 height 17
type input "Civil Engineering"
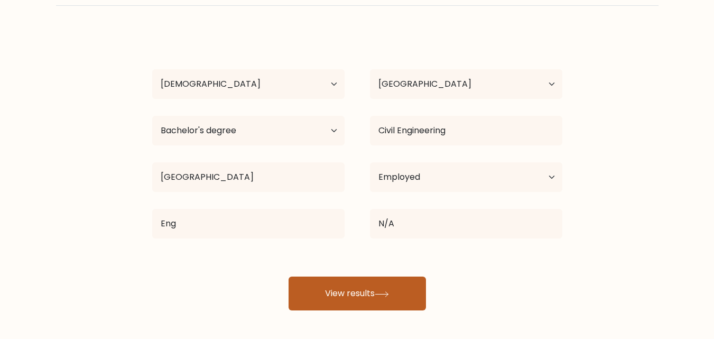
click at [380, 292] on icon at bounding box center [382, 294] width 14 height 6
